Goal: Find specific page/section: Find specific page/section

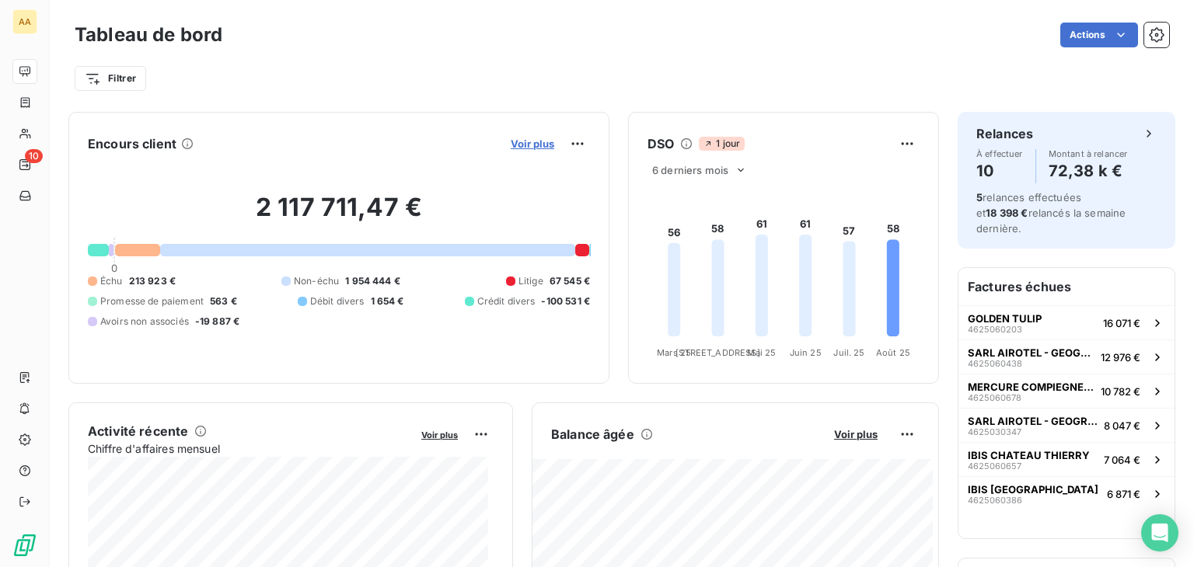
click at [530, 147] on span "Voir plus" at bounding box center [533, 144] width 44 height 12
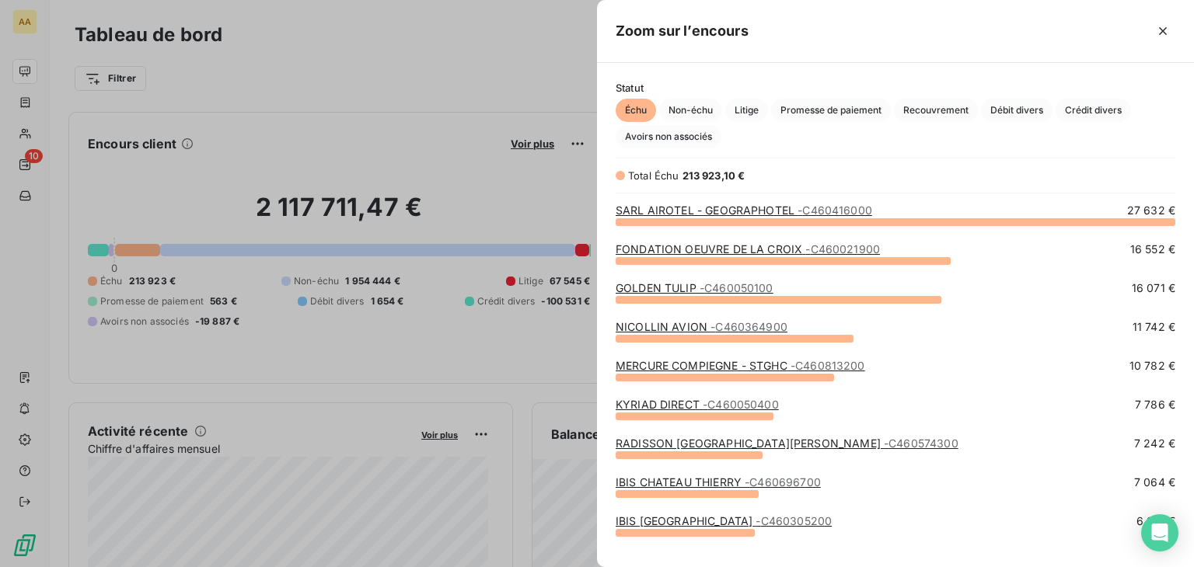
scroll to position [333, 585]
click at [679, 136] on span "Avoirs non associés" at bounding box center [669, 136] width 106 height 23
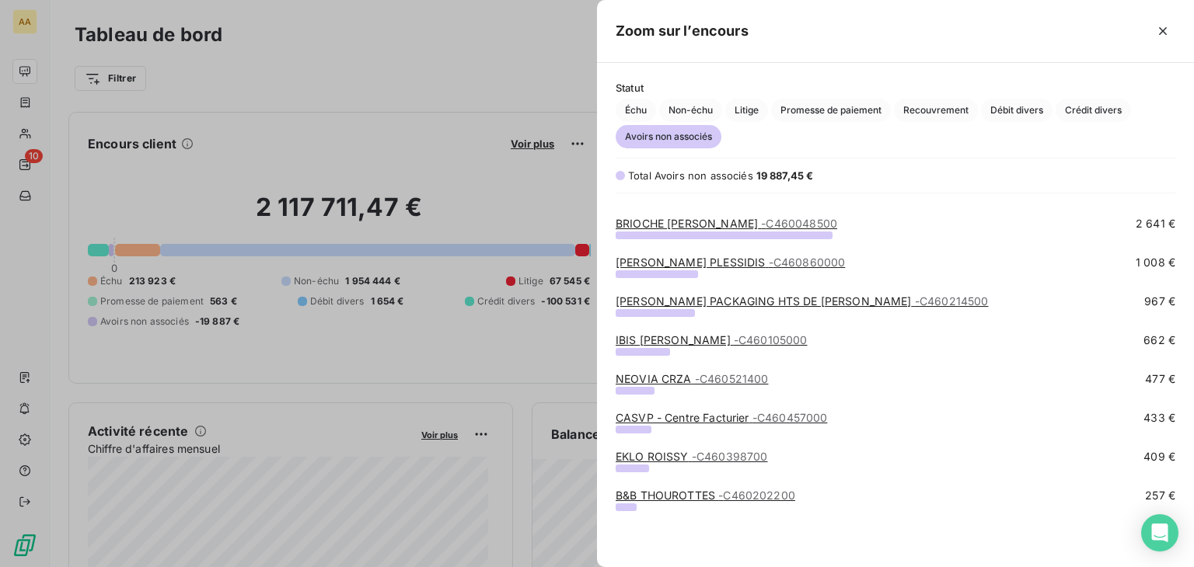
scroll to position [0, 0]
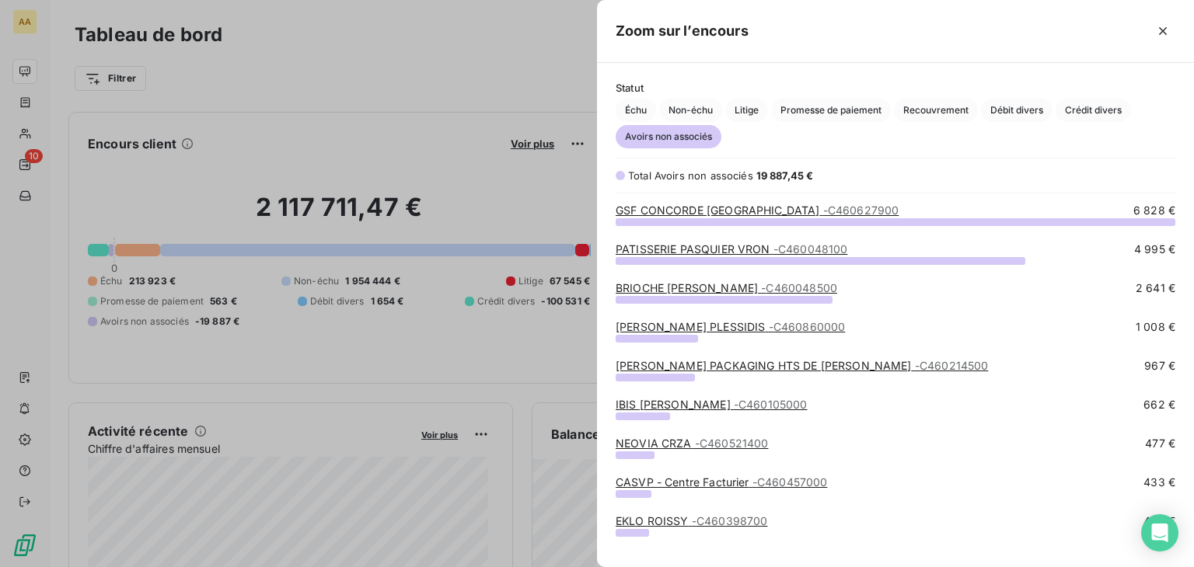
click at [828, 218] on div "grid" at bounding box center [896, 222] width 560 height 8
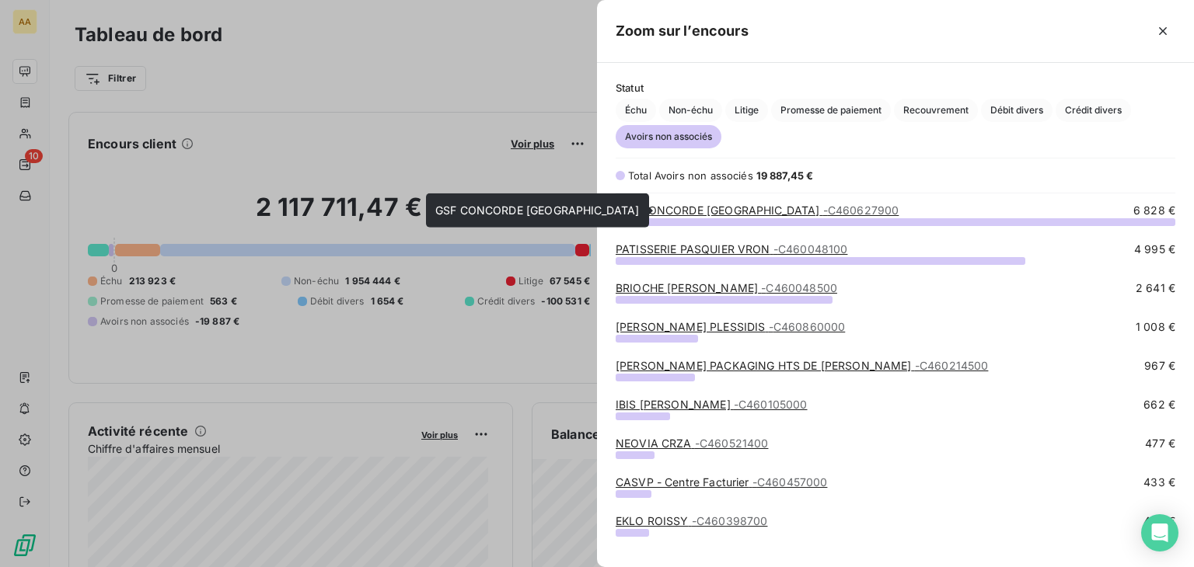
click at [841, 204] on span "- C460627900" at bounding box center [861, 210] width 76 height 13
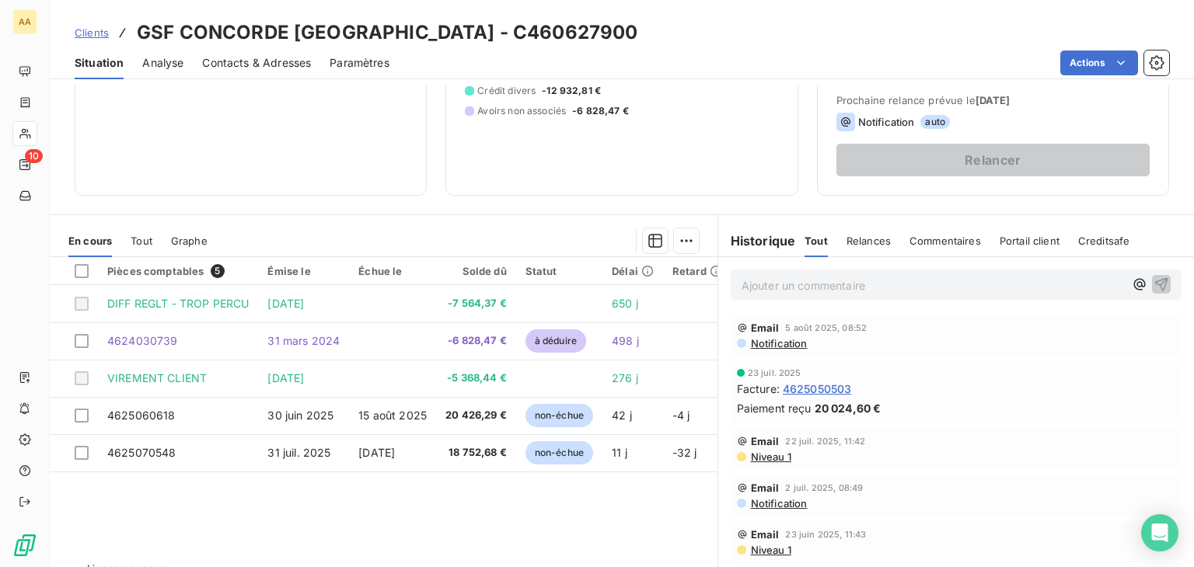
scroll to position [246, 0]
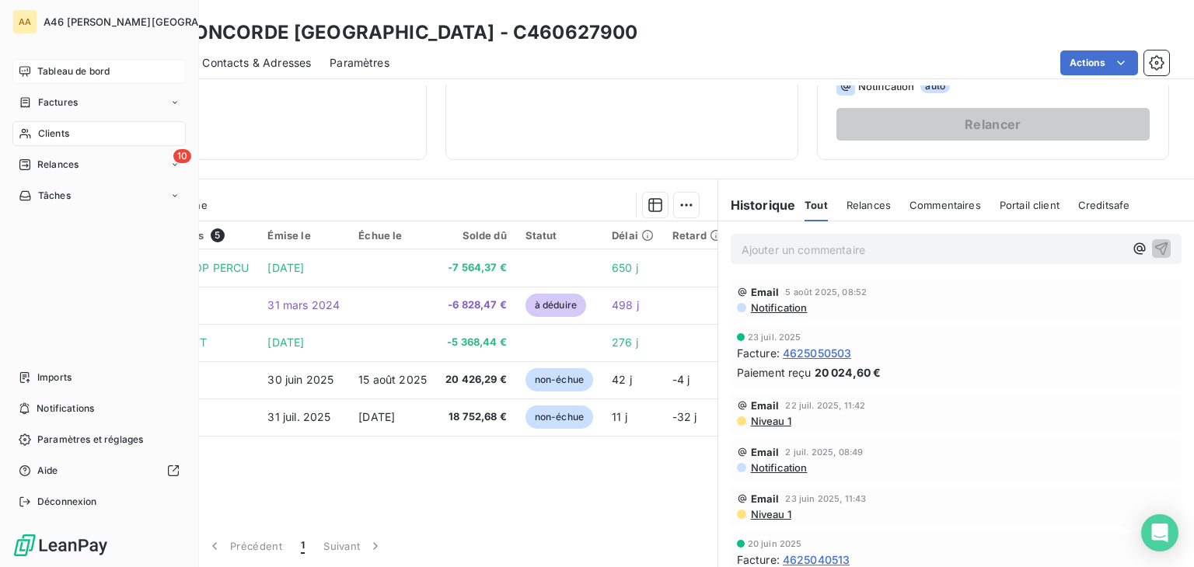
click at [59, 68] on span "Tableau de bord" at bounding box center [73, 72] width 72 height 14
